Goal: Task Accomplishment & Management: Manage account settings

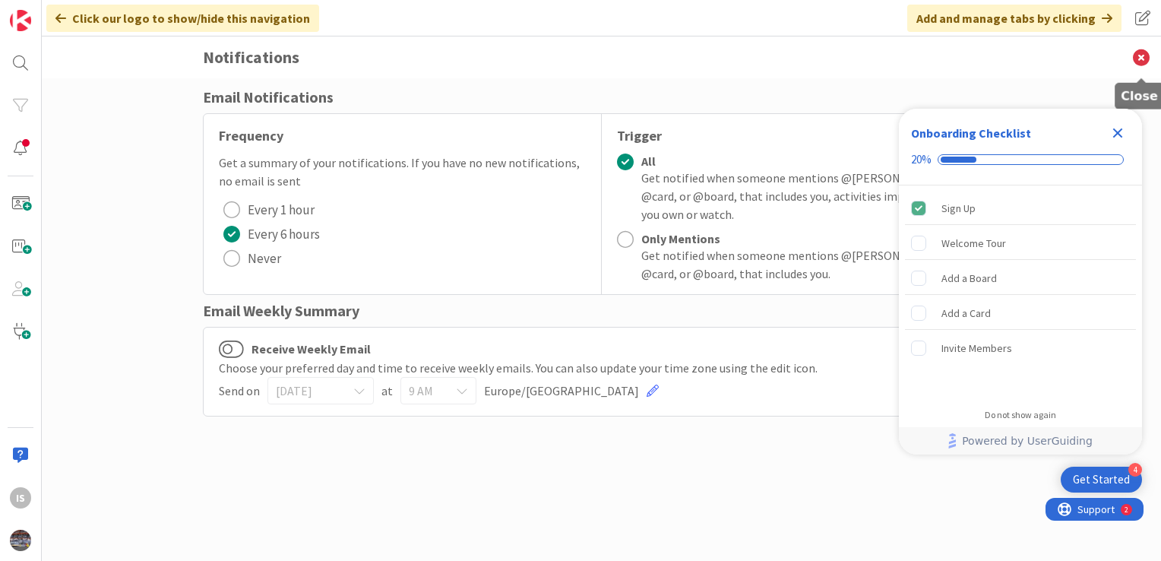
click at [1141, 57] on icon at bounding box center [1140, 57] width 39 height 42
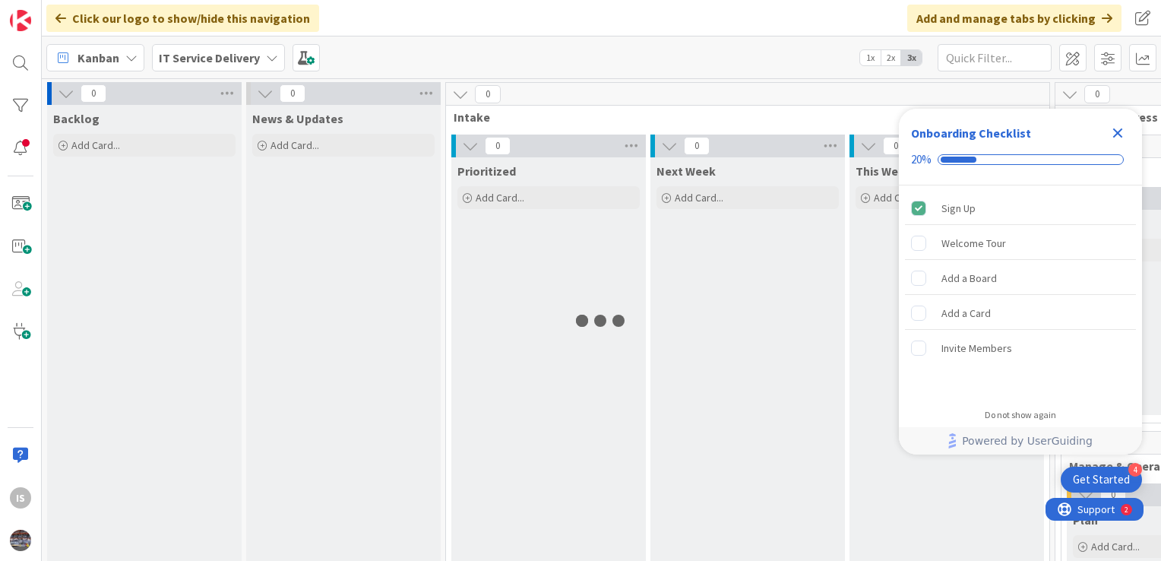
click at [1117, 131] on icon "Close Checklist" at bounding box center [1118, 133] width 10 height 10
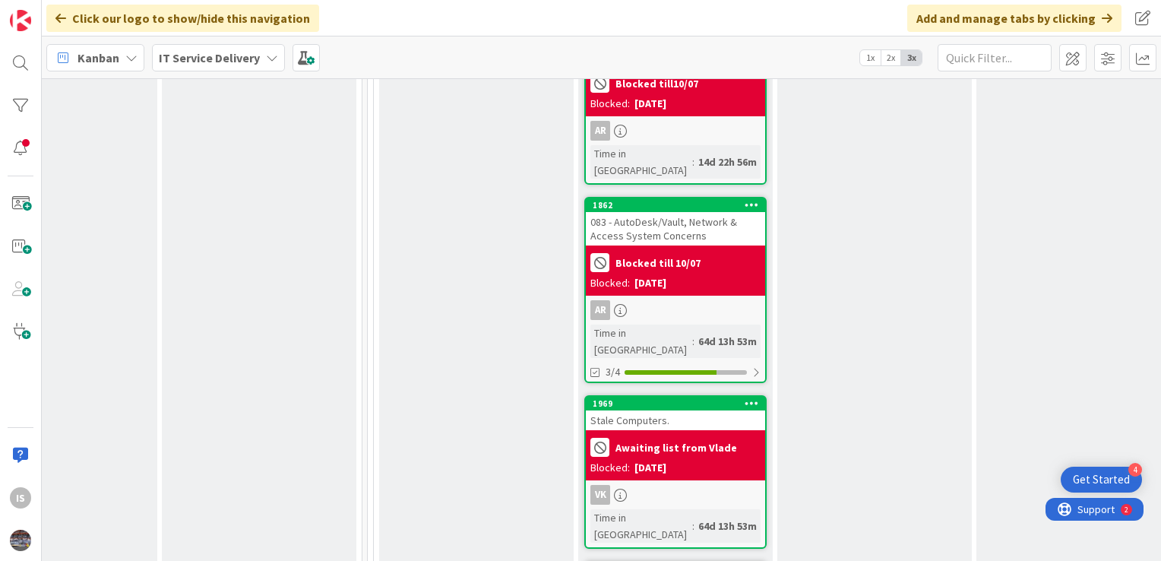
scroll to position [2482, 687]
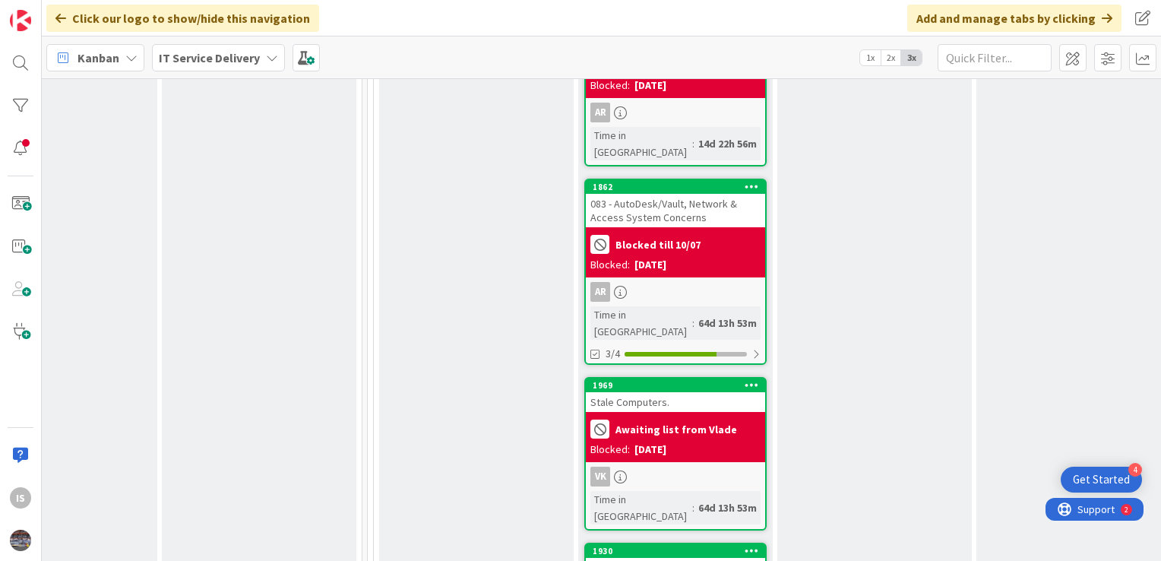
click at [649, 558] on div "Intune Dashboard" at bounding box center [675, 568] width 179 height 20
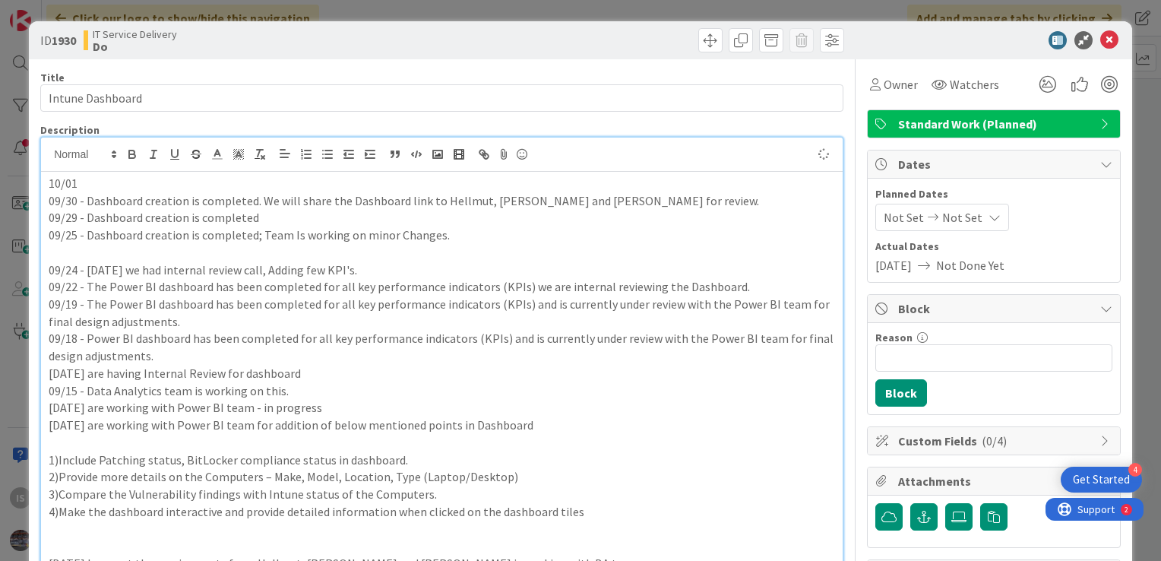
click at [90, 180] on p "10/01" at bounding box center [442, 183] width 786 height 17
click at [1100, 41] on icon at bounding box center [1109, 40] width 18 height 18
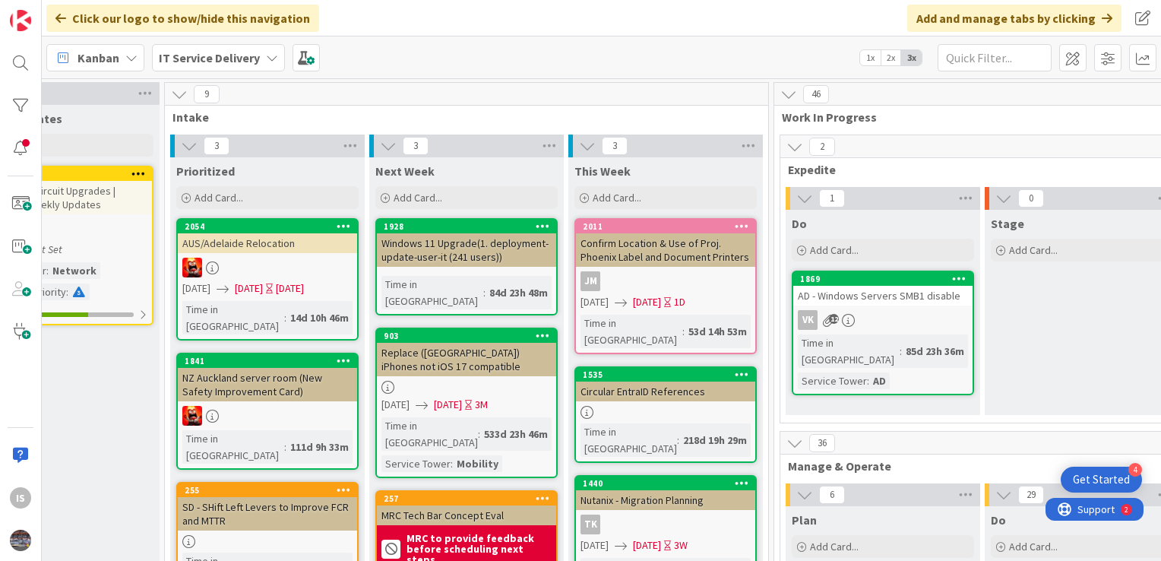
scroll to position [0, 253]
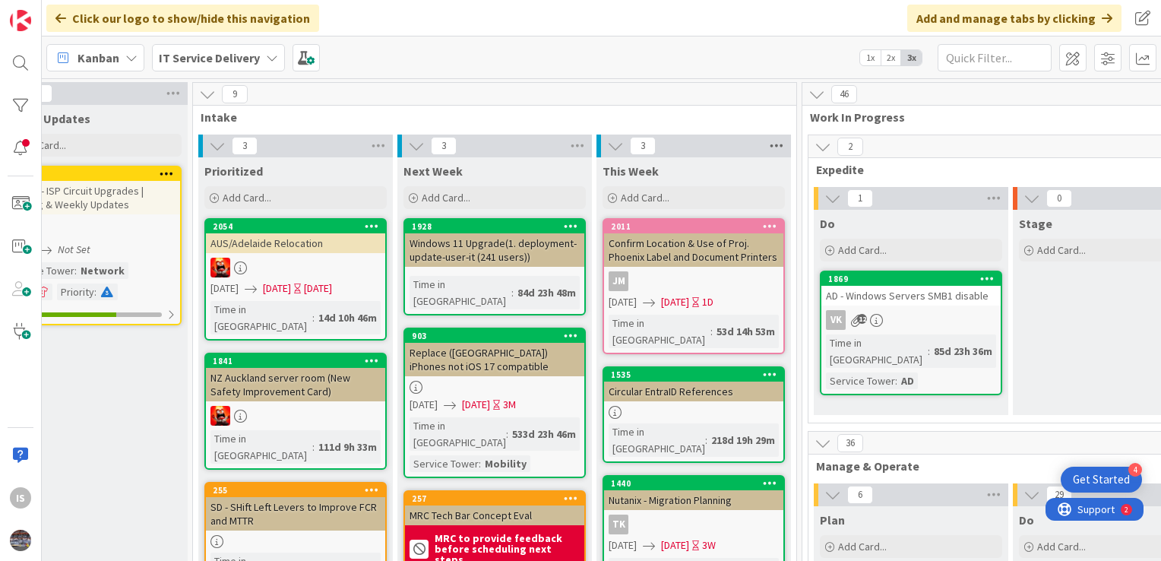
click at [778, 147] on icon at bounding box center [776, 145] width 20 height 23
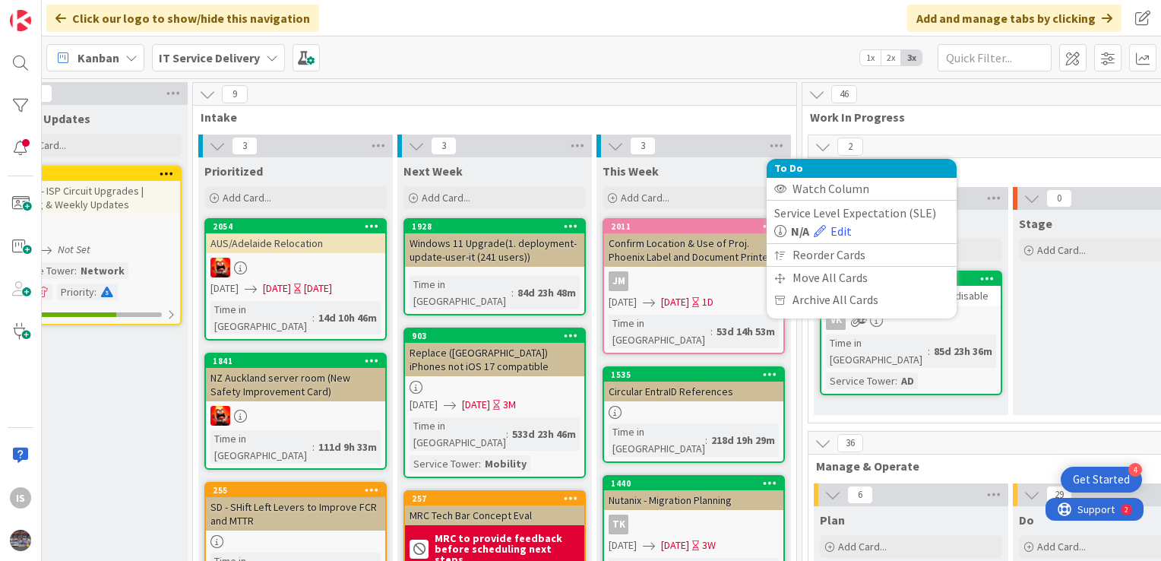
click at [611, 145] on icon at bounding box center [615, 145] width 17 height 17
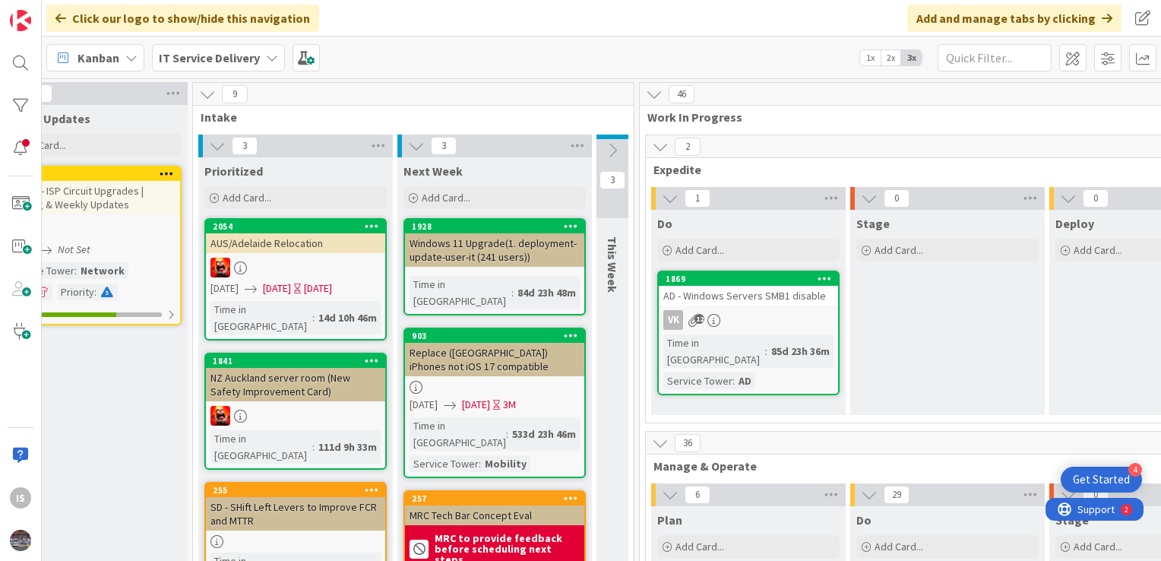
click at [611, 145] on icon at bounding box center [612, 150] width 17 height 17
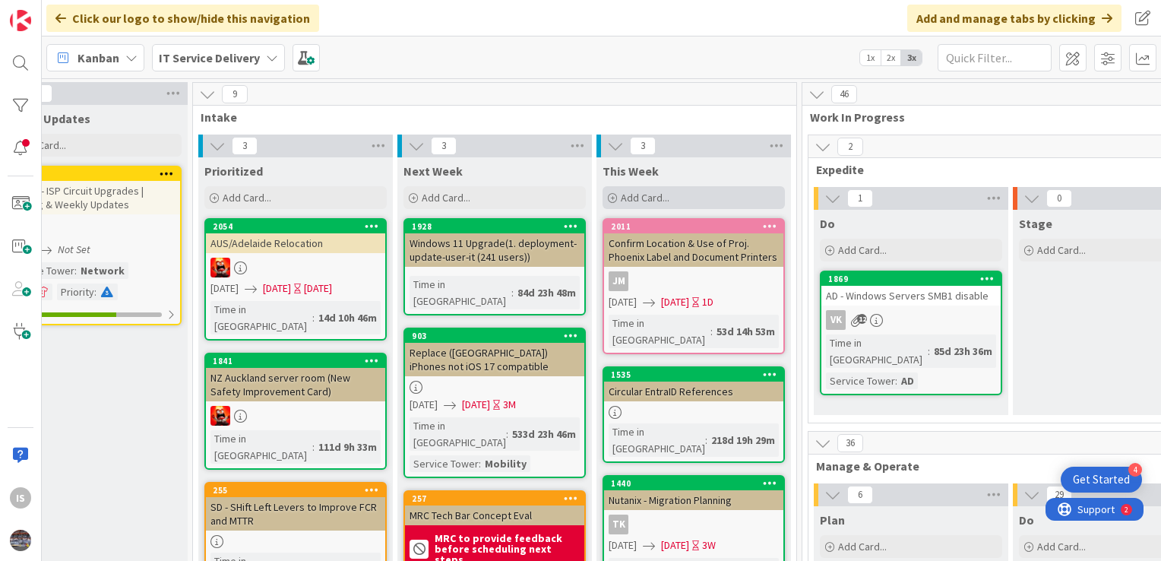
click at [636, 195] on span "Add Card..." at bounding box center [645, 198] width 49 height 14
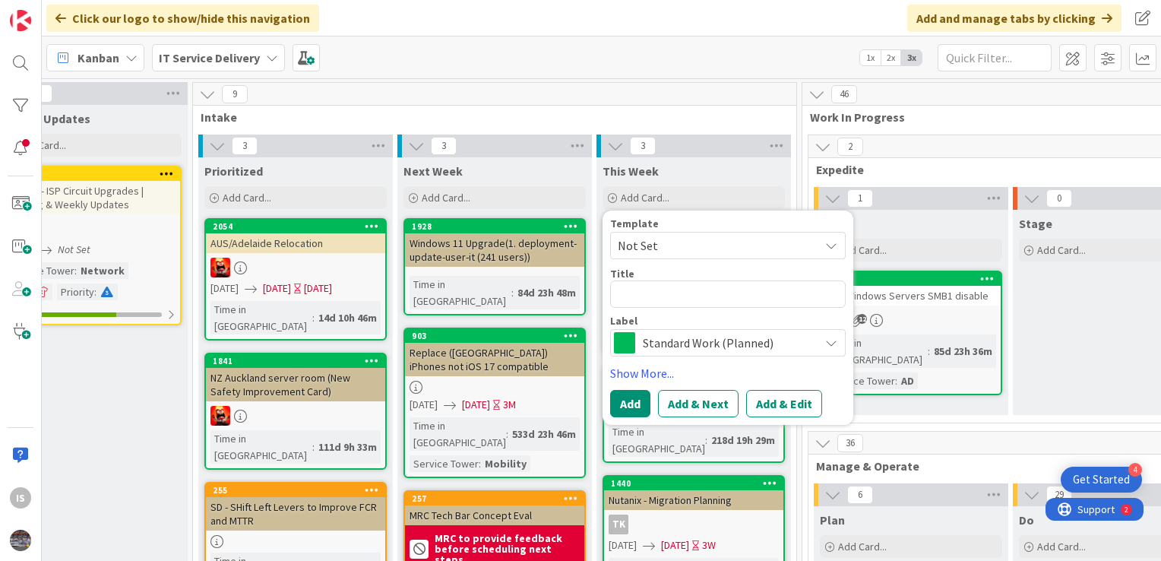
click at [635, 299] on textarea at bounding box center [727, 293] width 235 height 27
type textarea "x"
type textarea "S"
type textarea "x"
type textarea "SC"
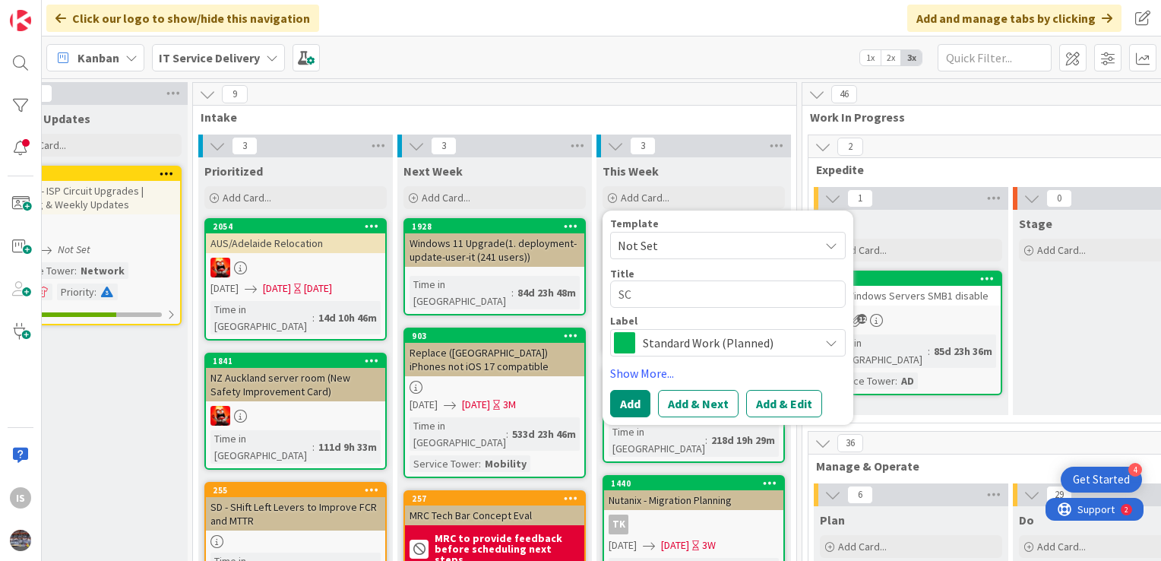
type textarea "x"
type textarea "SCC"
type textarea "x"
type textarea "SCCM"
type textarea "x"
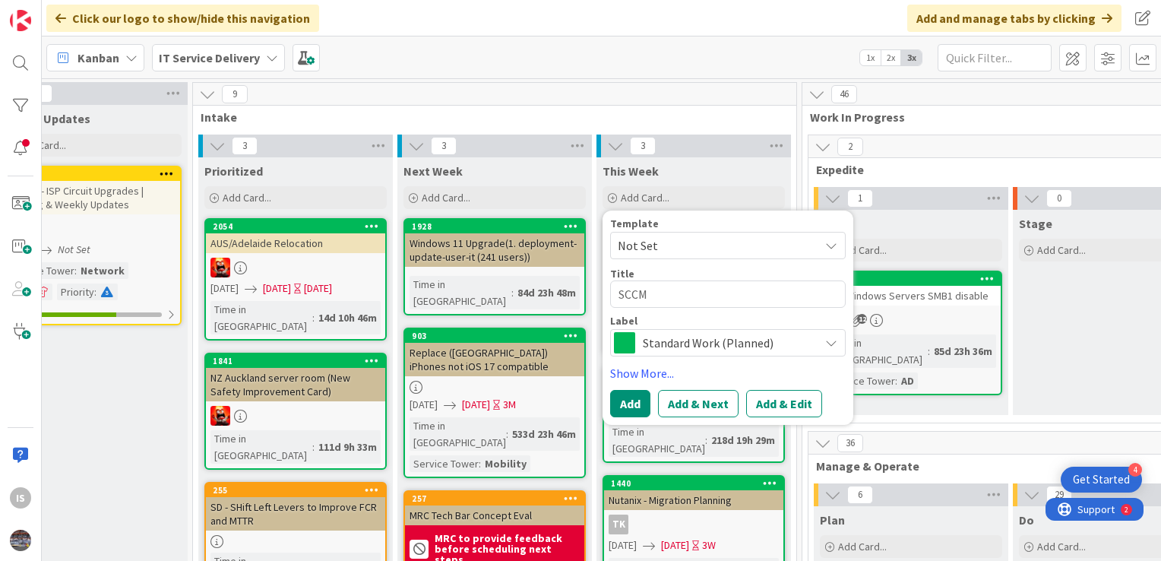
type textarea "SCCM"
type textarea "x"
type textarea "SCCM S"
type textarea "x"
type textarea "SCCM Se"
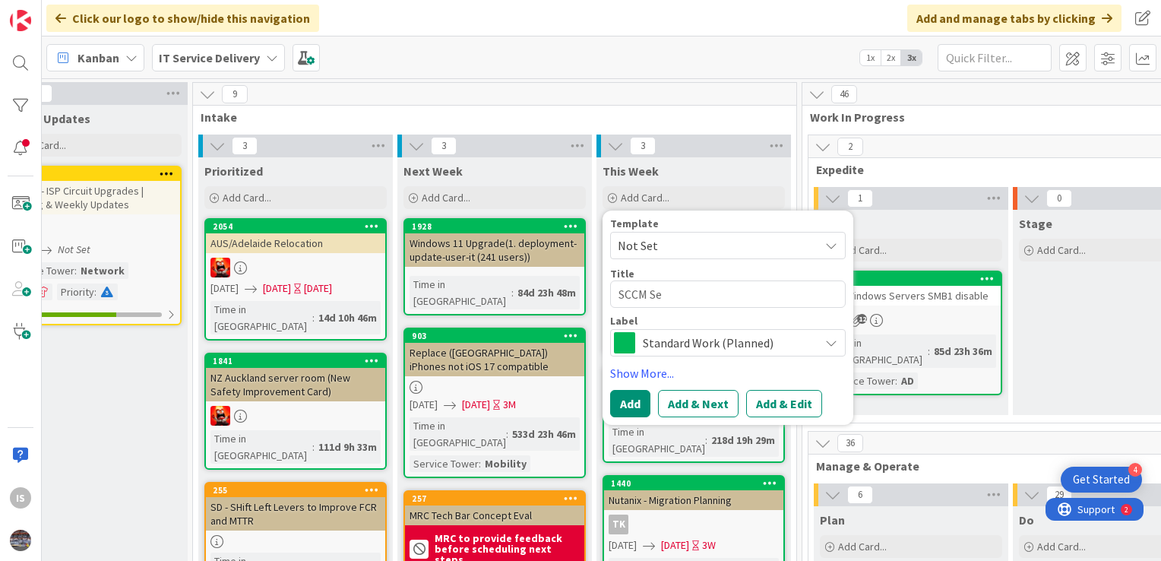
type textarea "x"
type textarea "SCCM Ser"
type textarea "x"
type textarea "SCCM Serv"
type textarea "x"
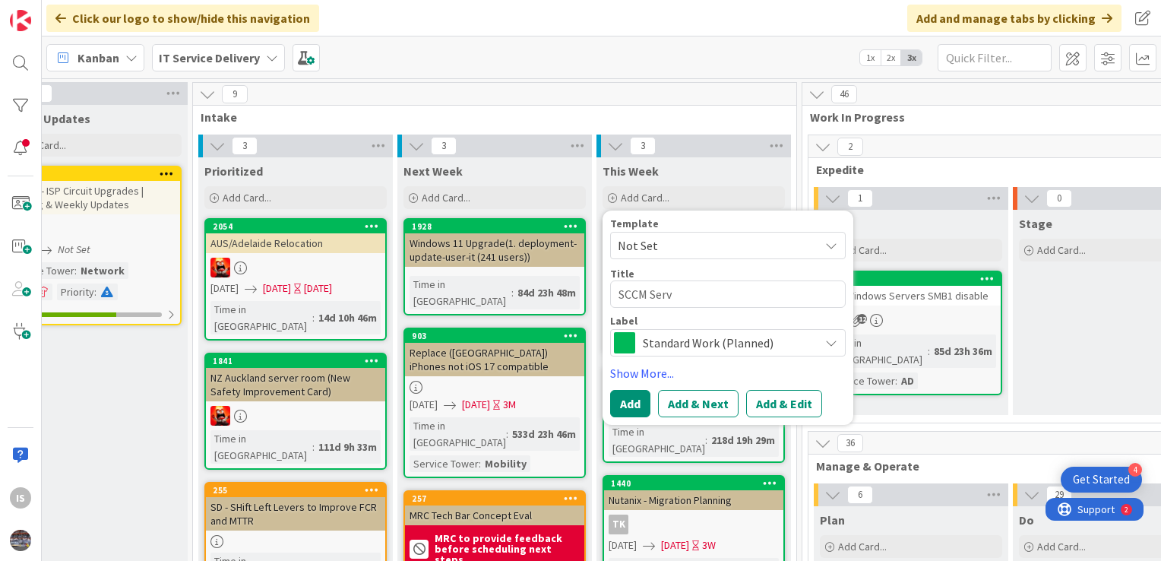
type textarea "SCCM Serve"
type textarea "x"
type textarea "SCCM Server"
type textarea "x"
type textarea "SCCM Servers"
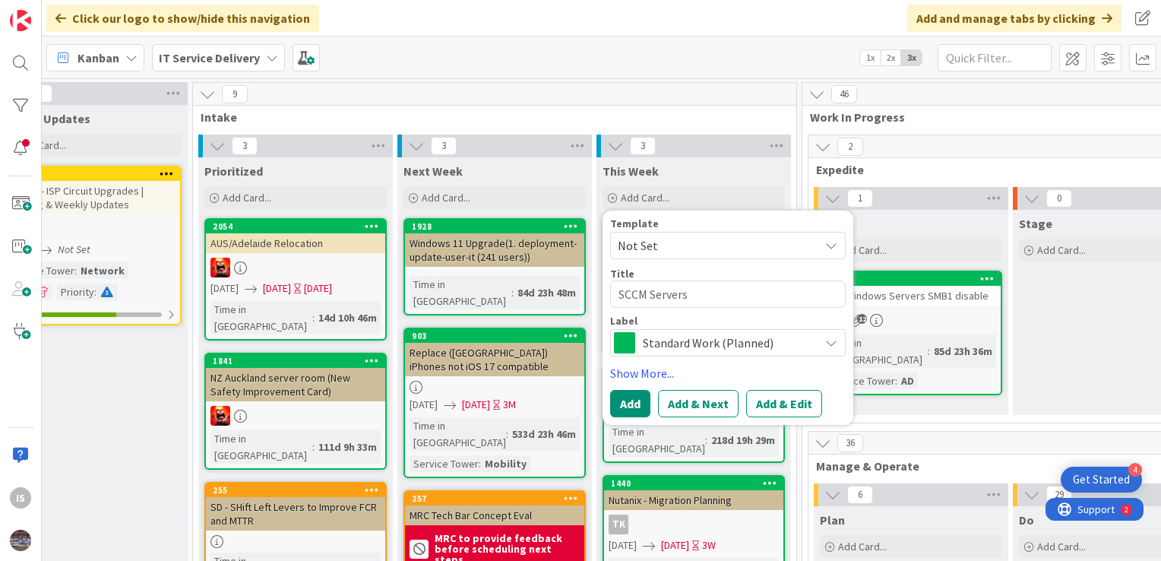
type textarea "x"
type textarea "SCCM Servers"
type textarea "x"
type textarea "SCCM Servers D"
type textarea "x"
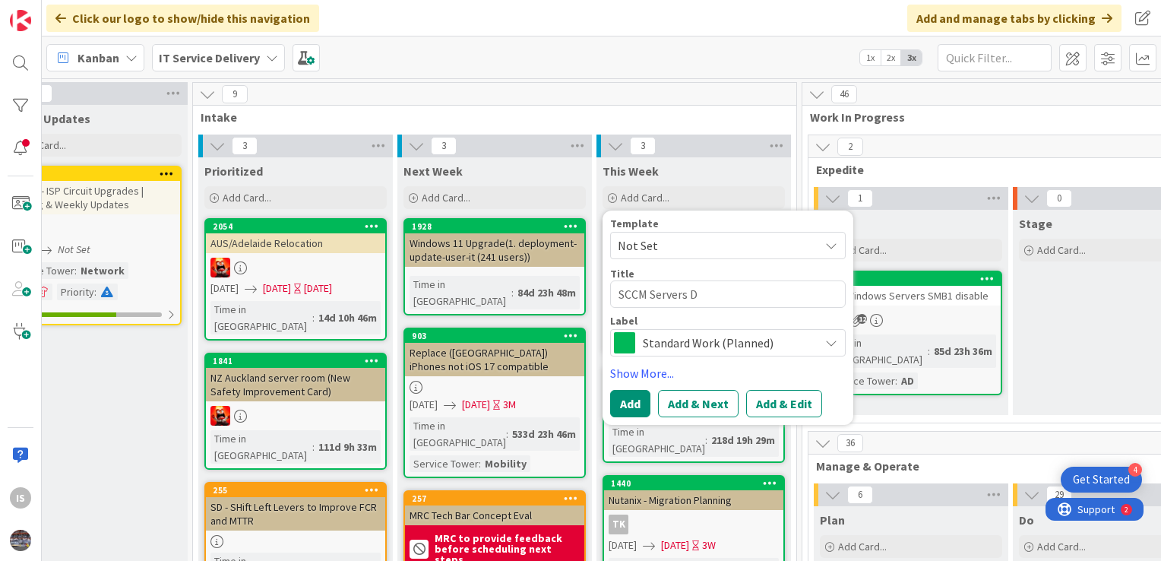
type textarea "SCCM Servers De"
type textarea "x"
type textarea "SCCM Servers Dec"
type textarea "x"
type textarea "SCCM Servers Deco"
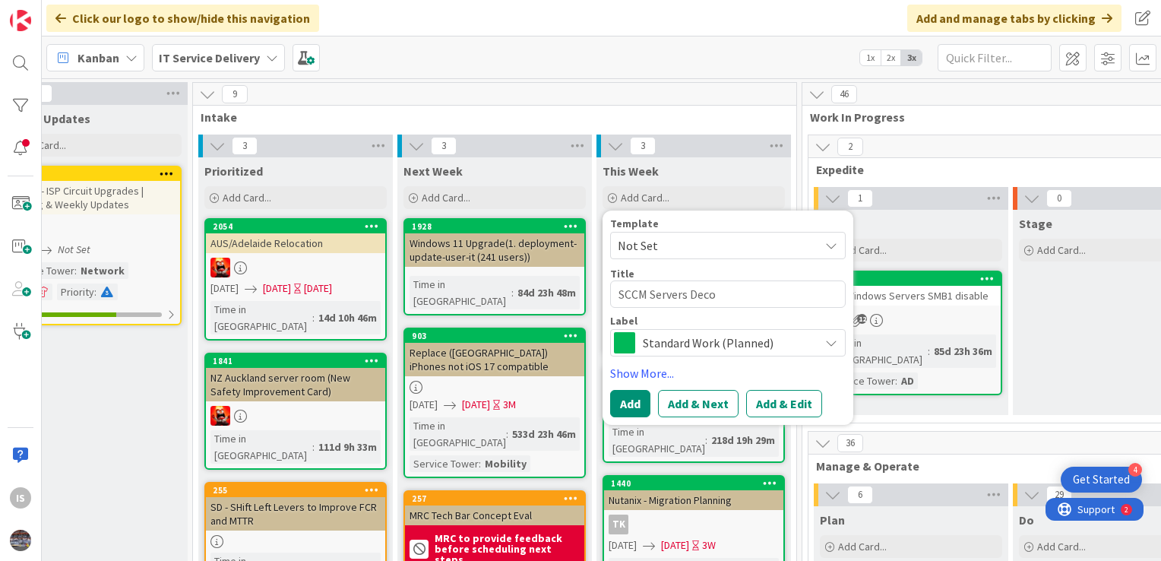
type textarea "x"
type textarea "SCCM Servers Decom"
type textarea "x"
type textarea "SCCM Servers Decomm"
type textarea "x"
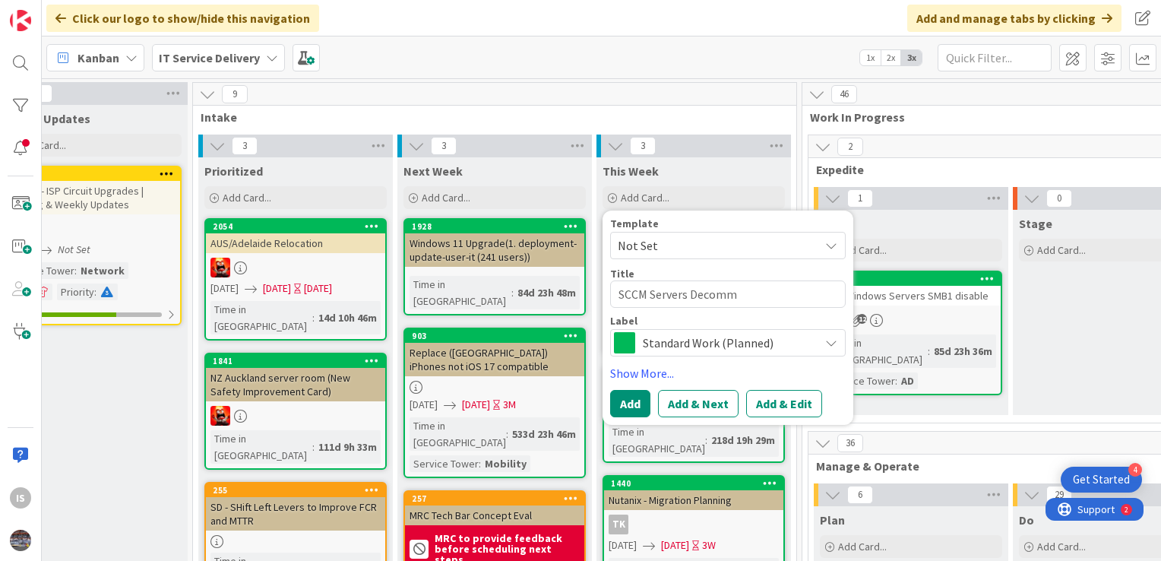
type textarea "SCCM Servers Decommi"
type textarea "x"
type textarea "SCCM Servers Decommis"
type textarea "x"
type textarea "SCCM Servers Decommisi"
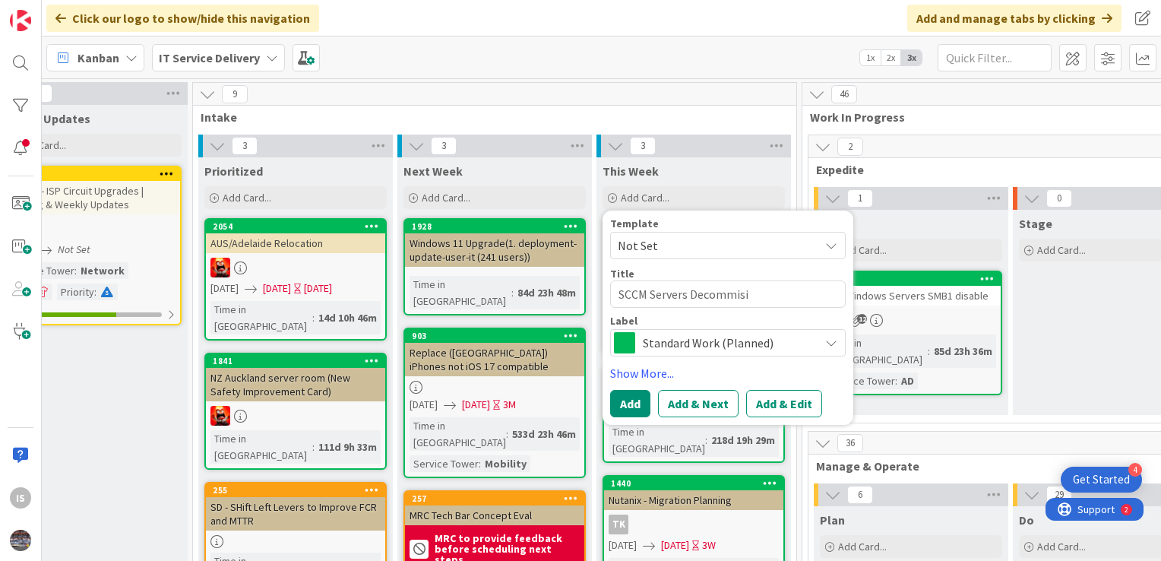
type textarea "x"
type textarea "SCCM Servers Decommisio"
type textarea "x"
type textarea "SCCM Servers Decommision"
type textarea "x"
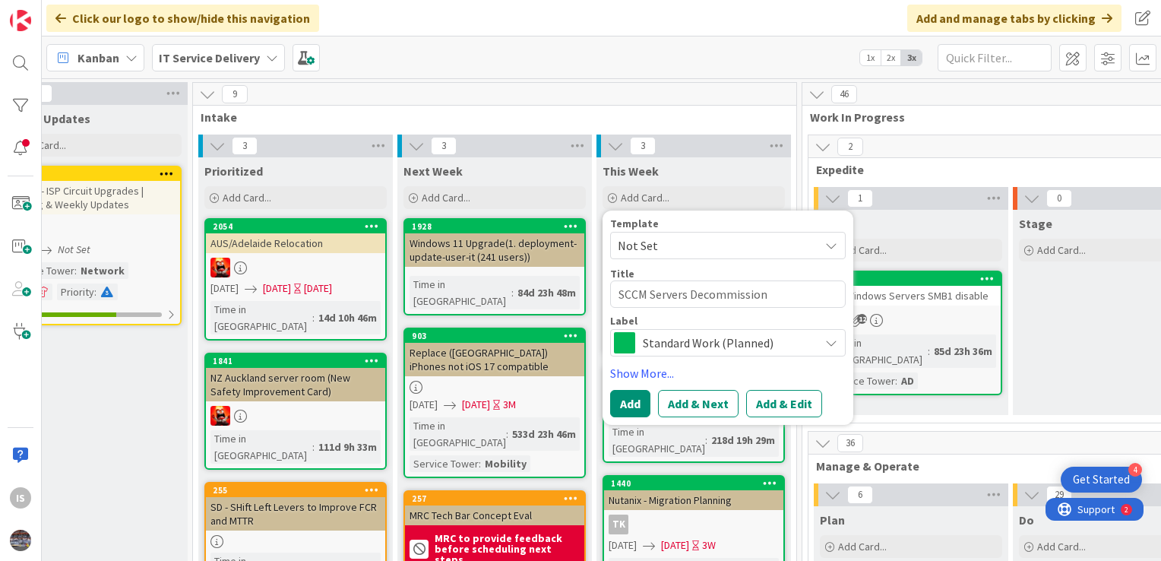
type textarea "SCCM Servers Decommission"
click at [775, 348] on span "Standard Work (Planned)" at bounding box center [727, 342] width 169 height 21
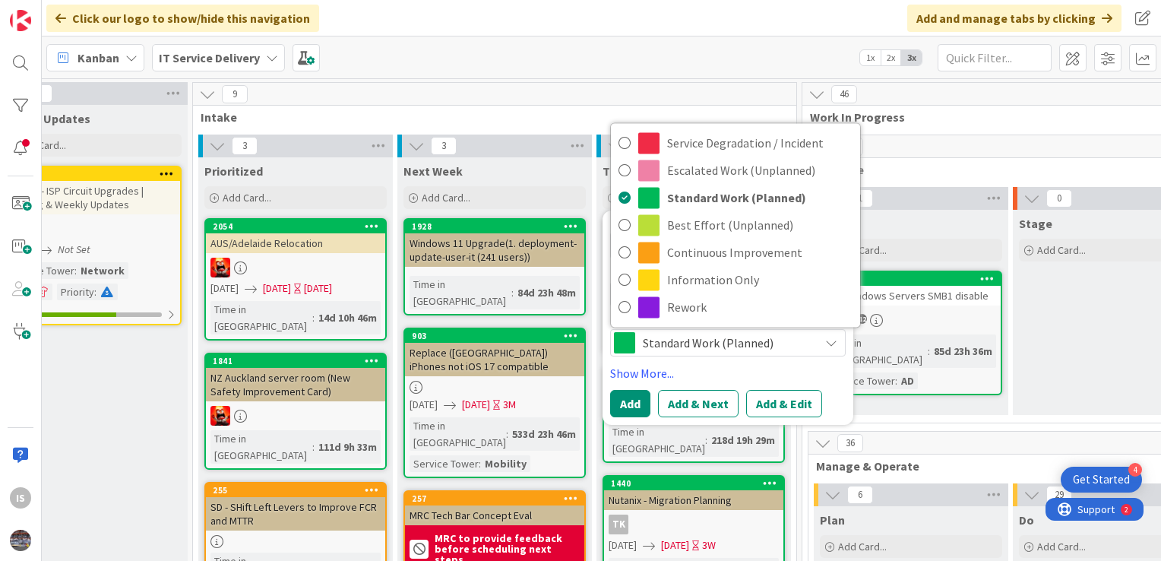
click at [664, 88] on div "9" at bounding box center [494, 94] width 603 height 23
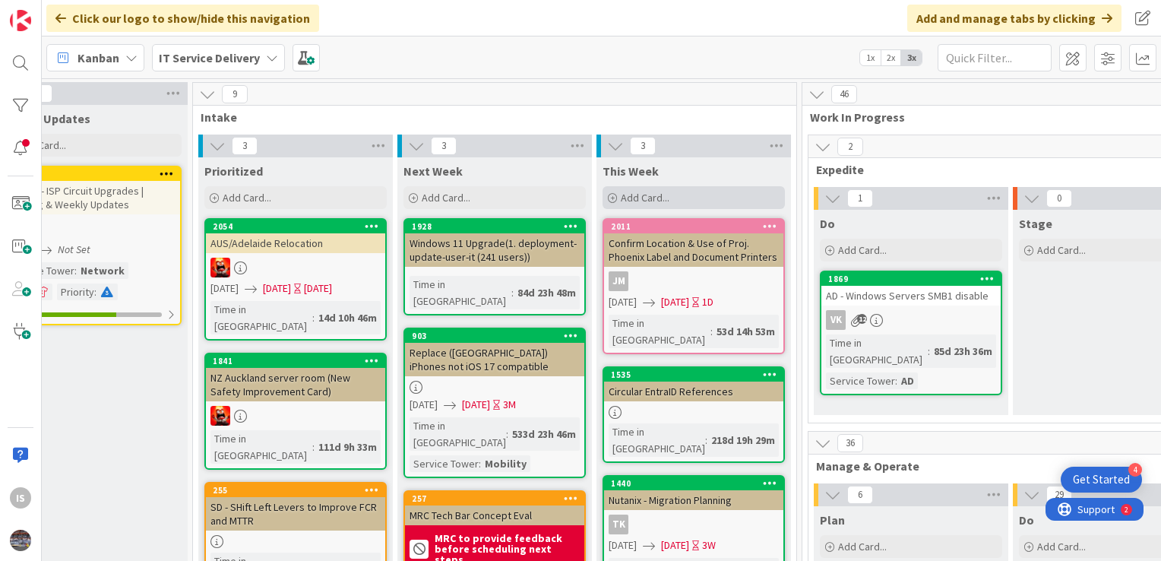
click at [647, 196] on span "Add Card..." at bounding box center [645, 198] width 49 height 14
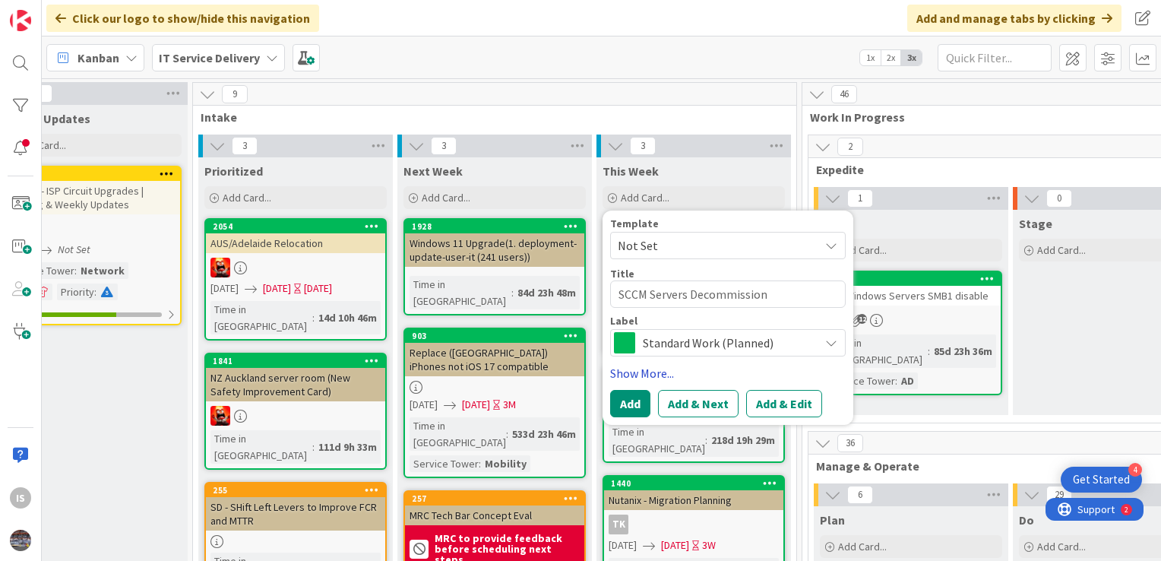
click at [646, 369] on link "Show More..." at bounding box center [727, 373] width 235 height 18
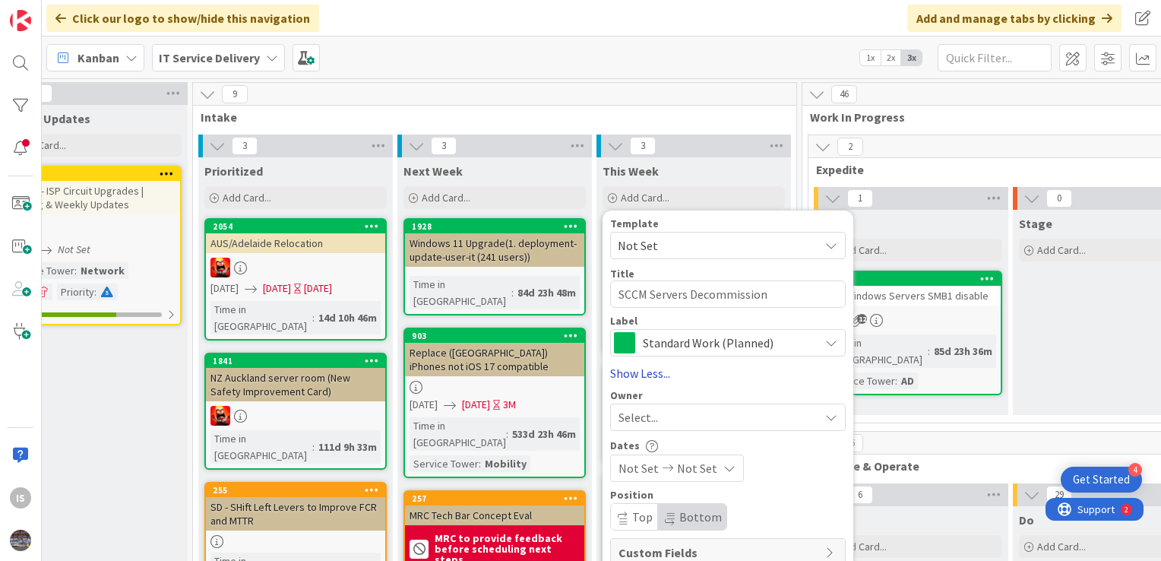
type textarea "x"
click at [668, 418] on div "Select..." at bounding box center [718, 417] width 201 height 18
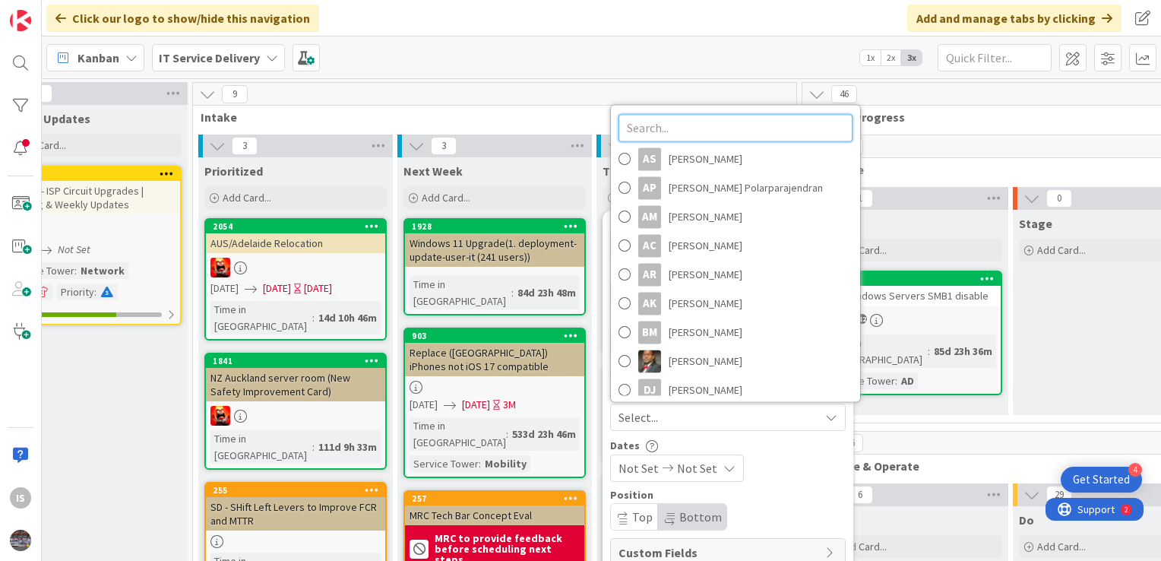
click at [643, 131] on input "text" at bounding box center [735, 127] width 234 height 27
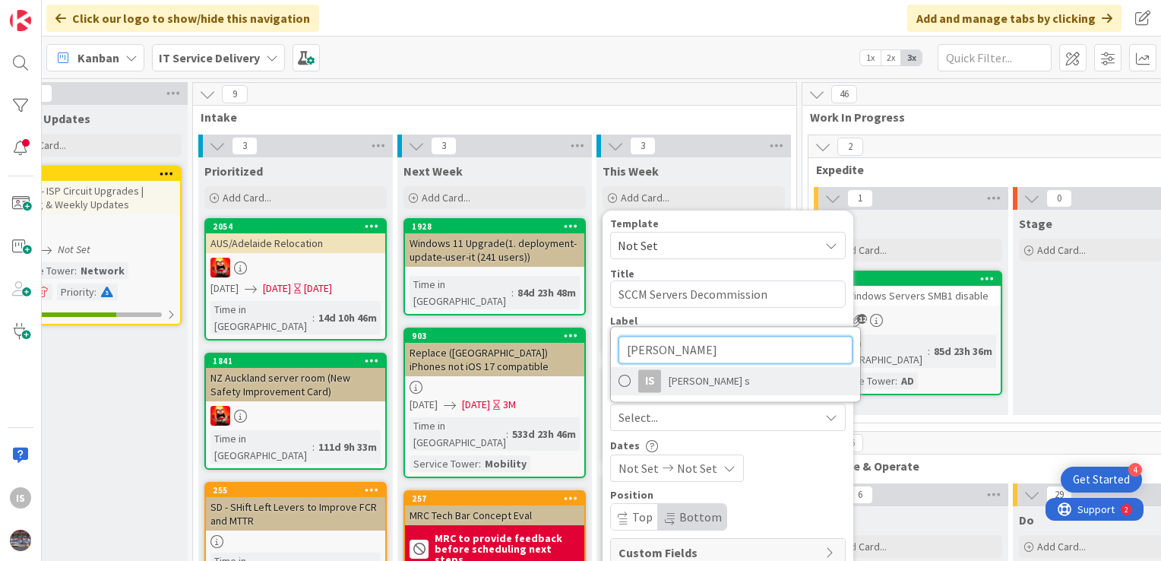
type input "ila"
click at [685, 373] on span "Ilayaraja s" at bounding box center [708, 380] width 81 height 23
type textarea "x"
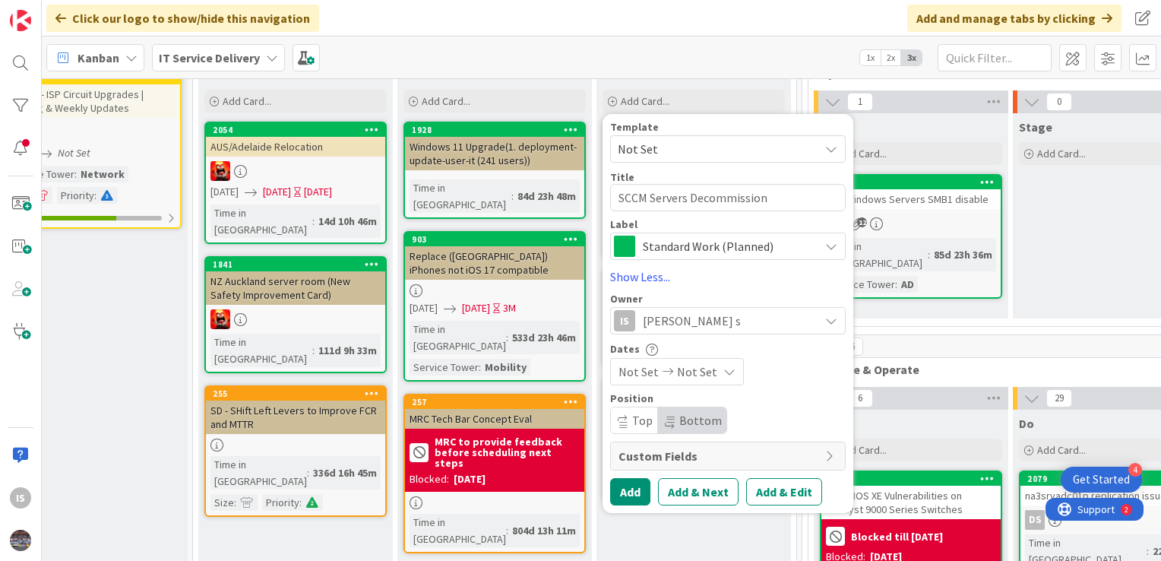
scroll to position [106, 253]
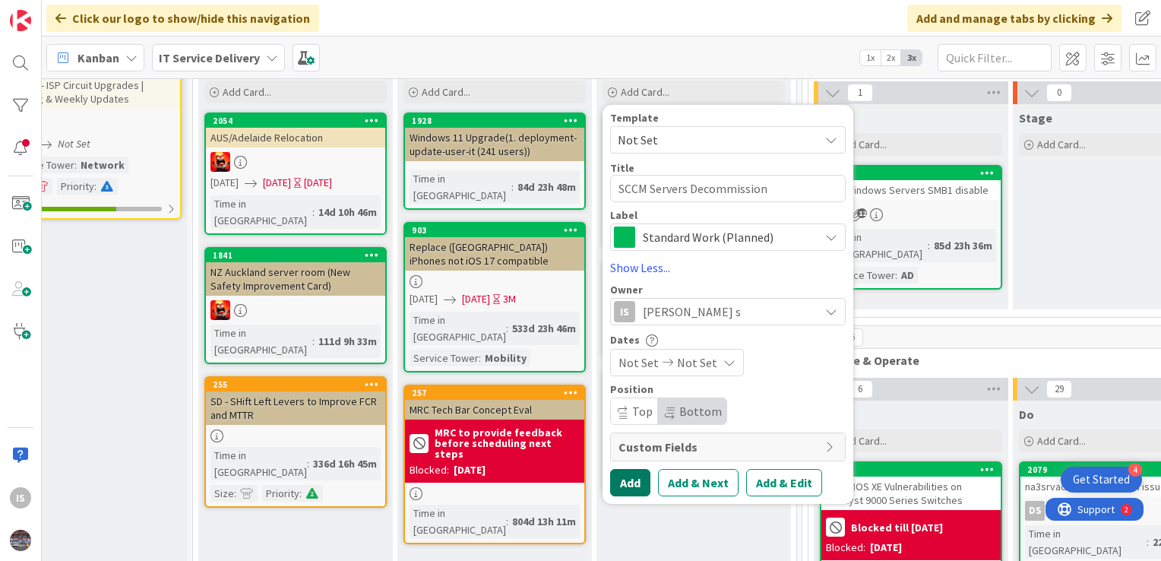
click at [624, 483] on button "Add" at bounding box center [630, 482] width 40 height 27
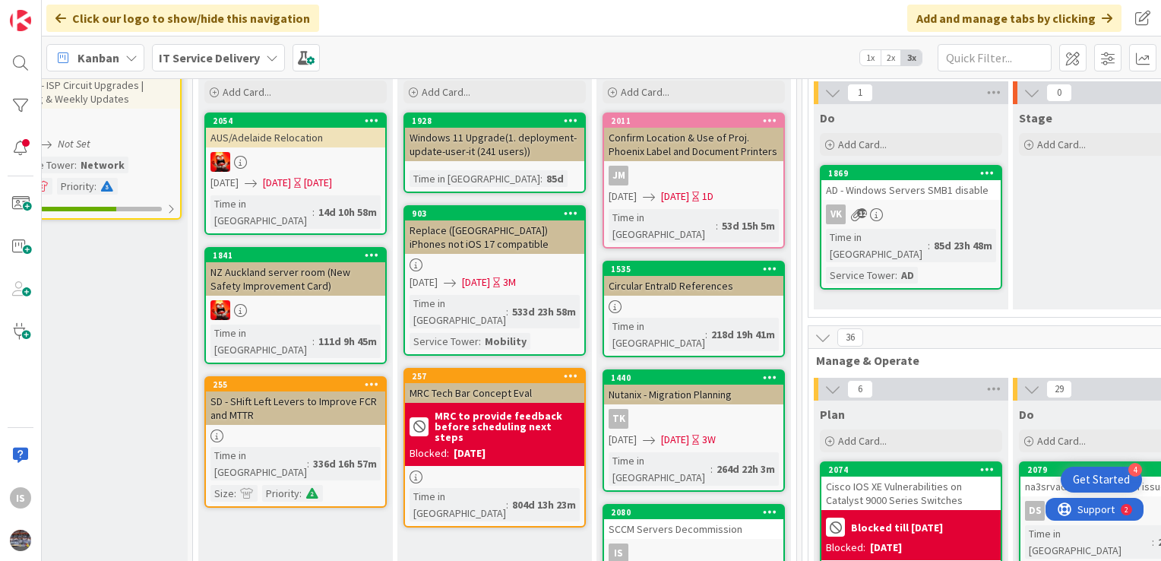
click at [667, 519] on div "SCCM Servers Decommission" at bounding box center [693, 529] width 179 height 20
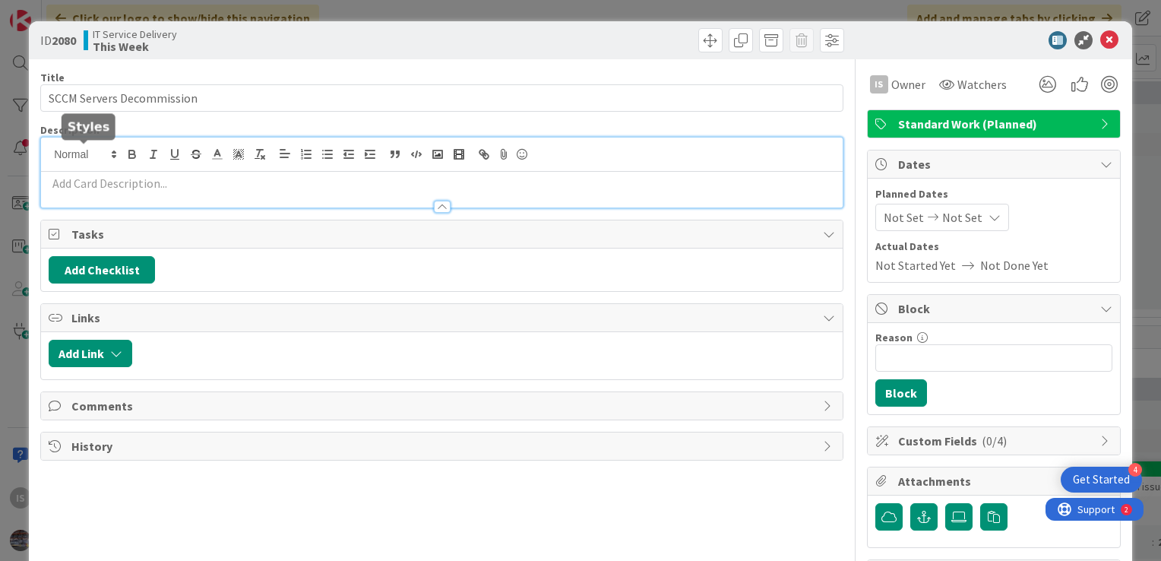
click at [82, 155] on div at bounding box center [441, 172] width 801 height 70
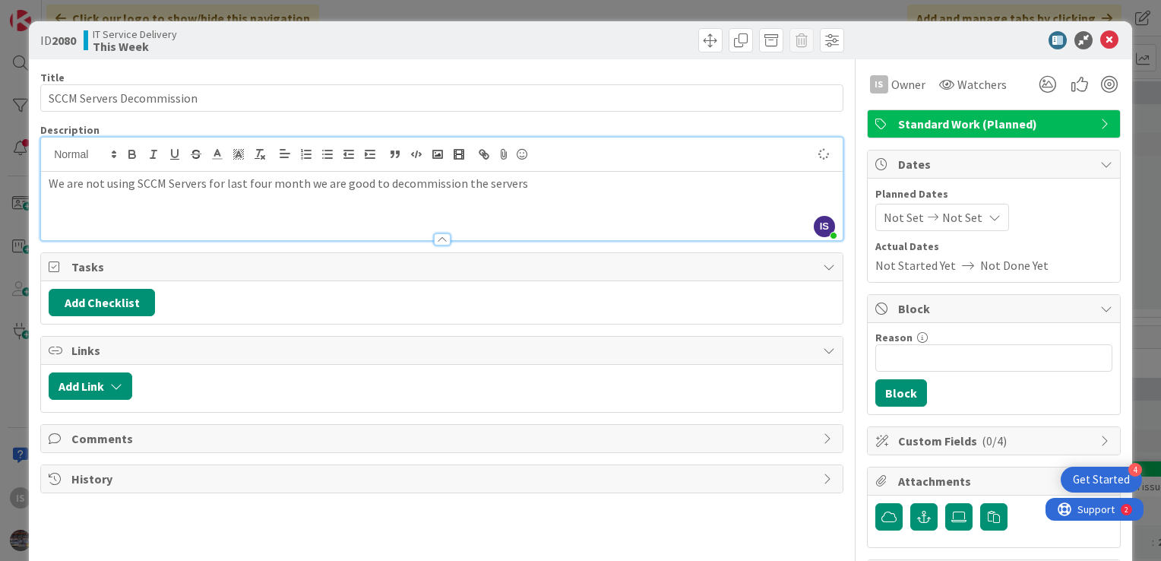
click at [518, 185] on p "We are not using SCCM Servers for last four month we are good to decommission t…" at bounding box center [442, 183] width 786 height 17
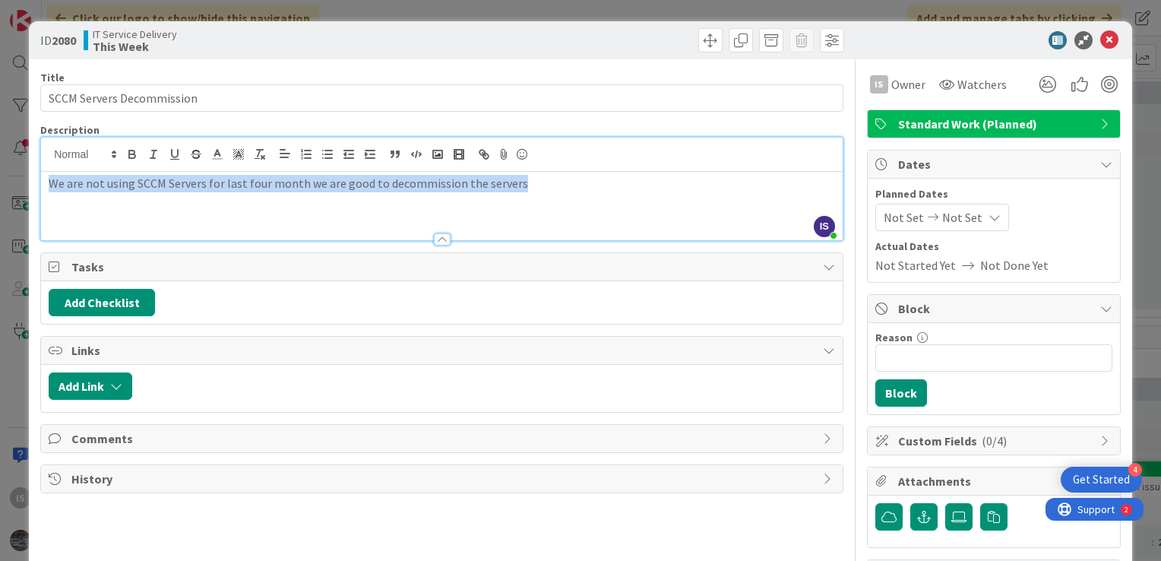
drag, startPoint x: 518, startPoint y: 185, endPoint x: 32, endPoint y: 169, distance: 486.4
click at [32, 169] on div "ID 2080 IT Service Delivery This Week Title 25 / 128 SCCM Servers Decommission …" at bounding box center [580, 330] width 1103 height 618
copy p "We are not using SCCM Servers for last four month we are good to decommission t…"
click at [608, 216] on div "We are not using SCCM Servers for last four month we are good to decommission t…" at bounding box center [441, 206] width 801 height 68
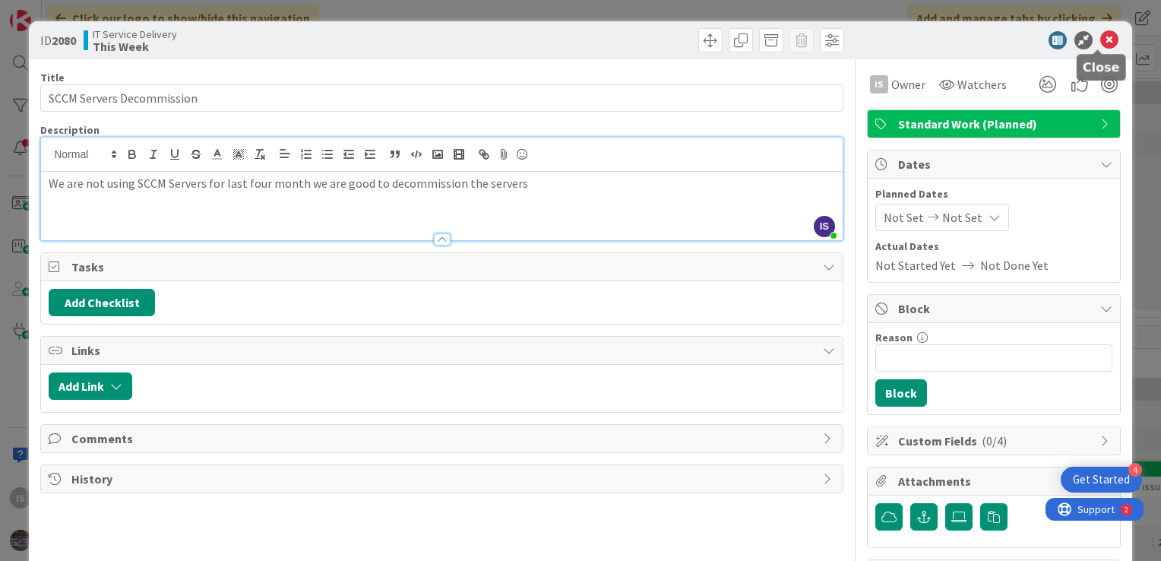
click at [1100, 41] on icon at bounding box center [1109, 40] width 18 height 18
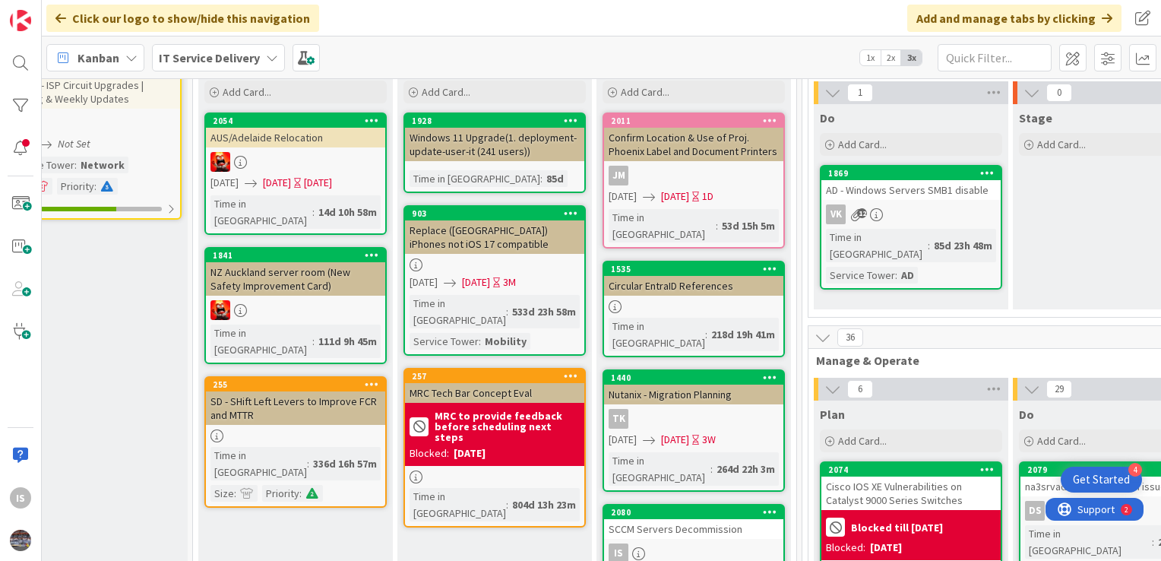
click at [681, 505] on div "2080" at bounding box center [693, 512] width 179 height 14
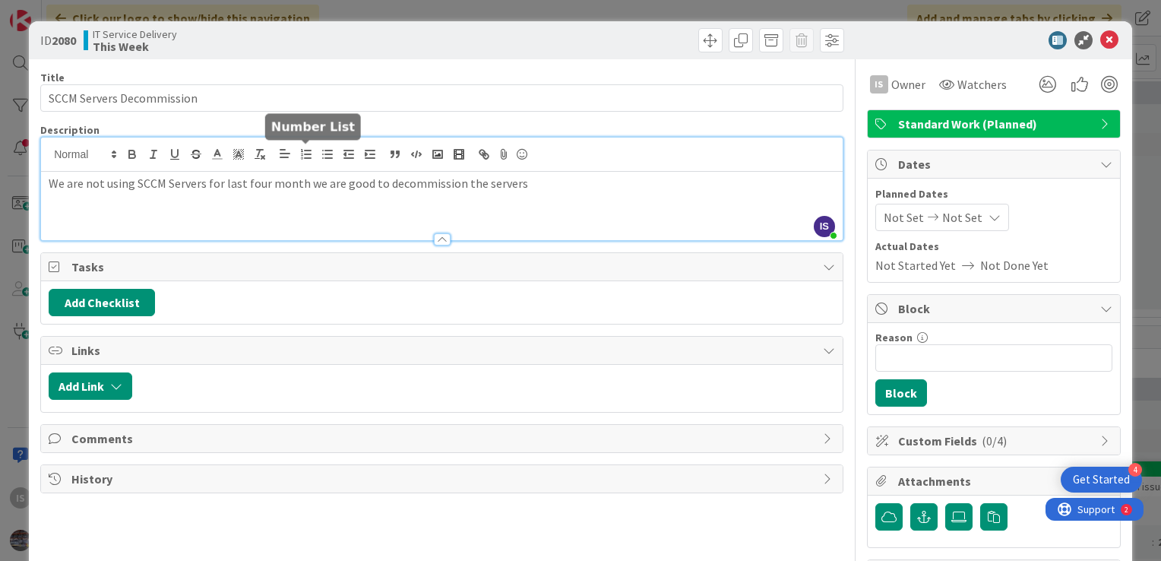
click at [302, 159] on div "IS Ilayaraja s just joined We are not using SCCM Servers for last four month we…" at bounding box center [441, 188] width 801 height 103
click at [1100, 38] on icon at bounding box center [1109, 40] width 18 height 18
